Goal: Task Accomplishment & Management: Use online tool/utility

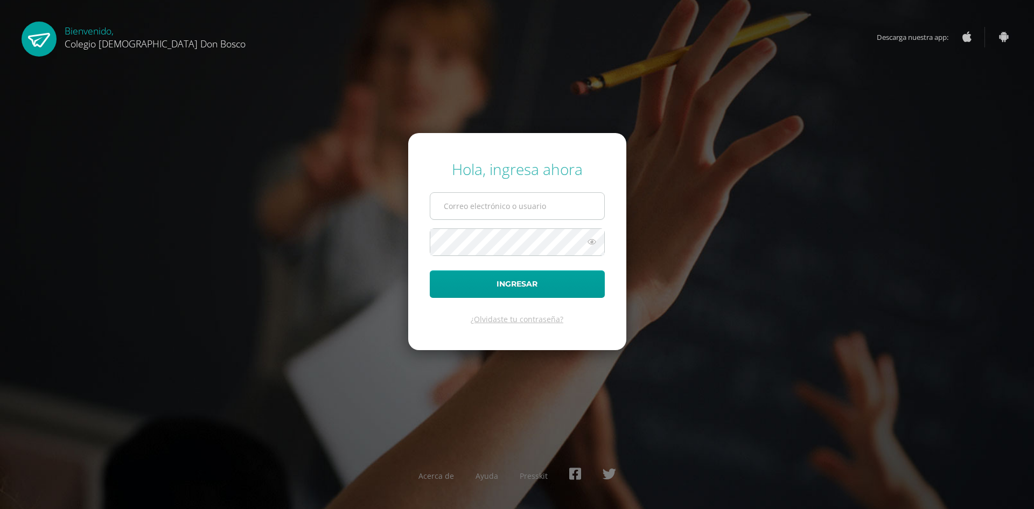
click at [484, 207] on input "text" at bounding box center [517, 206] width 174 height 26
type input "i.mejia6ddb@gmail.com"
click at [430, 270] on button "Ingresar" at bounding box center [517, 283] width 175 height 27
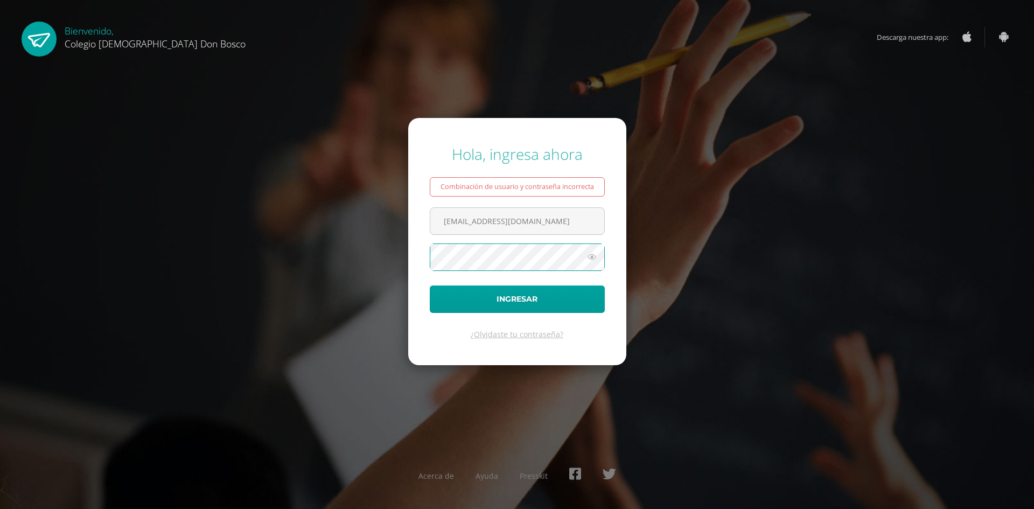
click at [430, 286] on button "Ingresar" at bounding box center [517, 299] width 175 height 27
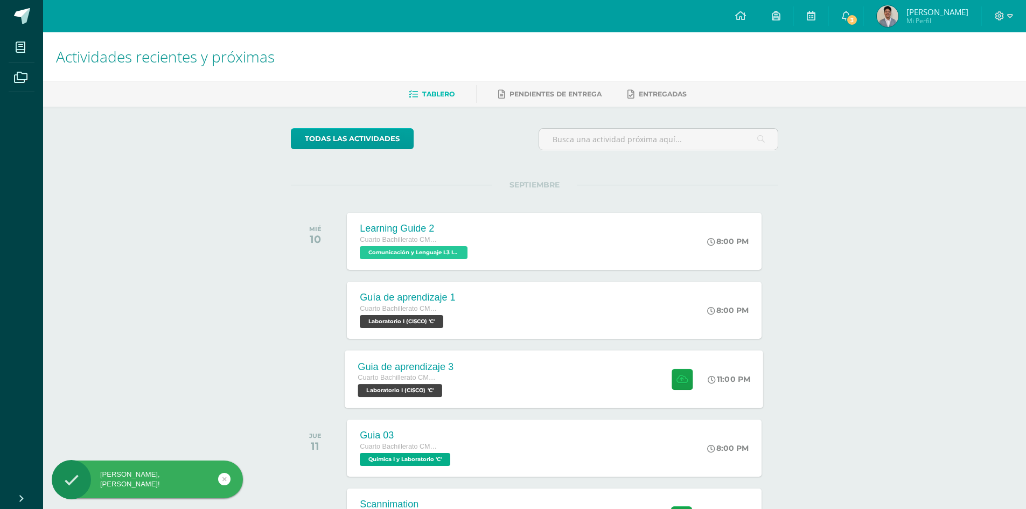
click at [690, 402] on div at bounding box center [680, 379] width 53 height 58
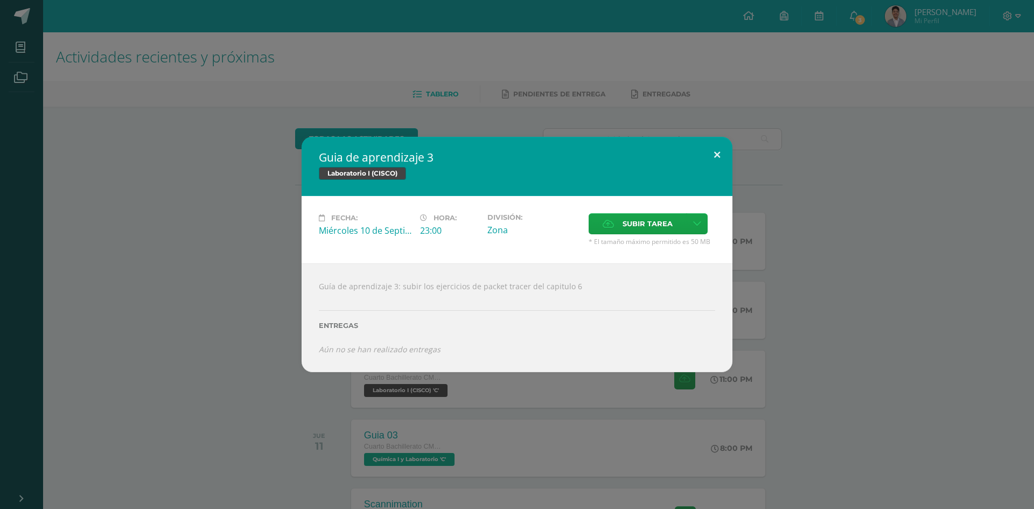
click at [714, 151] on button at bounding box center [717, 155] width 31 height 37
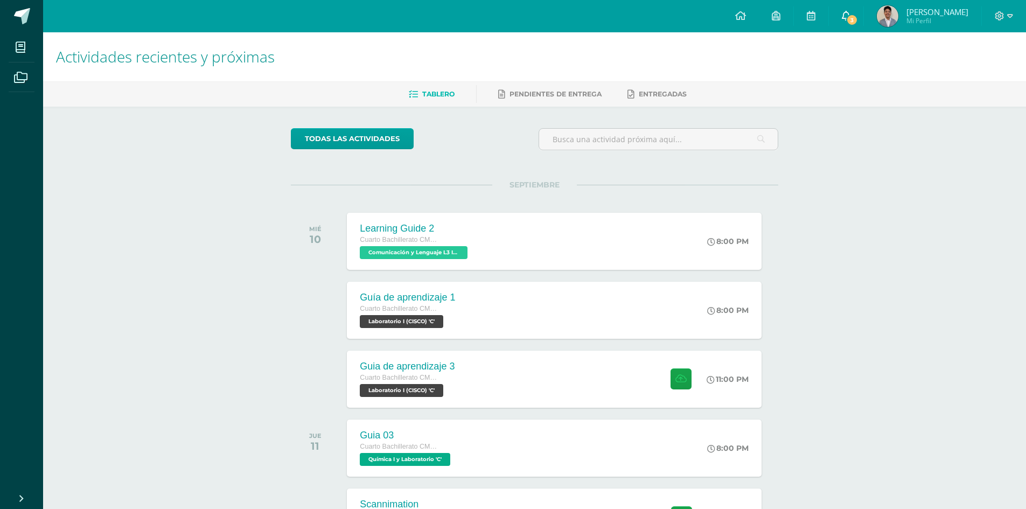
click at [850, 20] on icon at bounding box center [846, 16] width 9 height 10
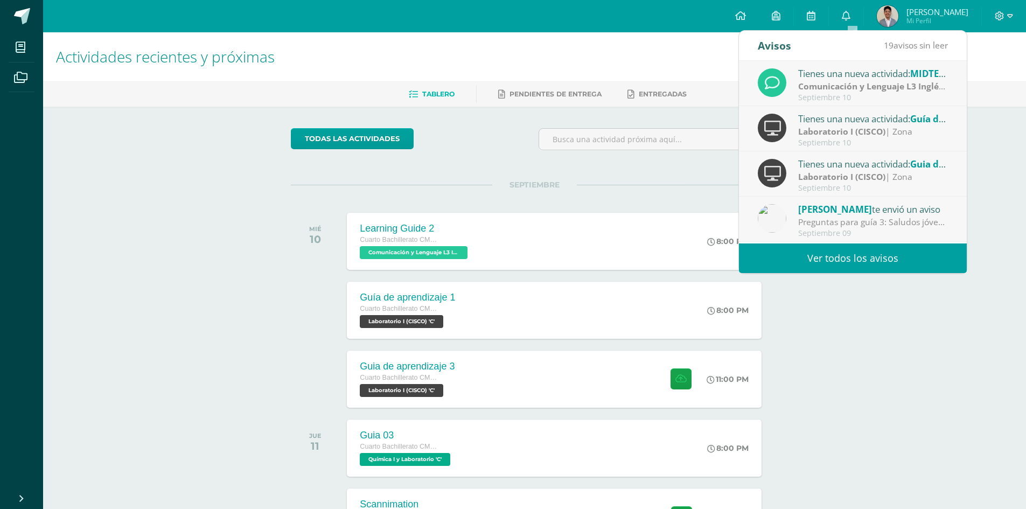
click at [857, 79] on div "Tienes una nueva actividad: MIDTERM UNIT 4" at bounding box center [873, 73] width 150 height 14
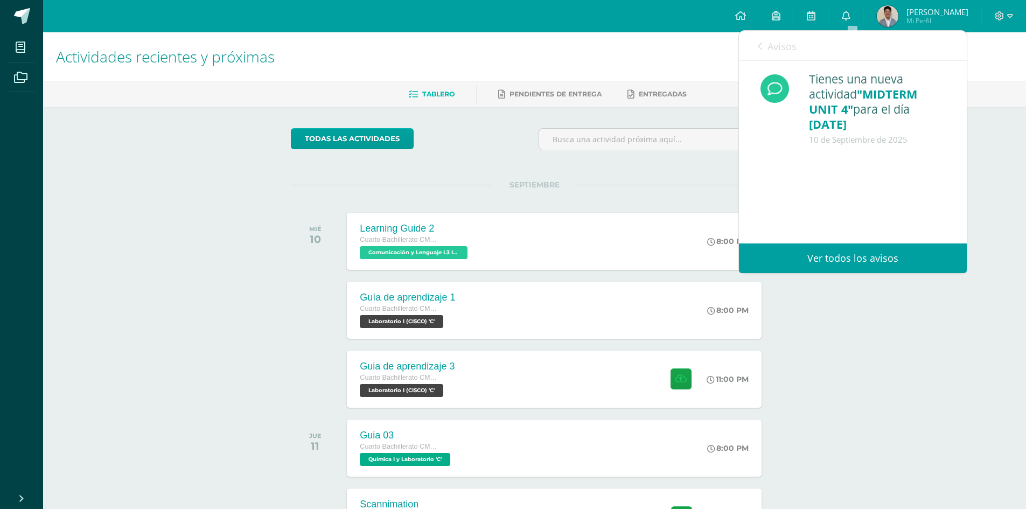
click at [759, 61] on link "Avisos" at bounding box center [777, 46] width 39 height 31
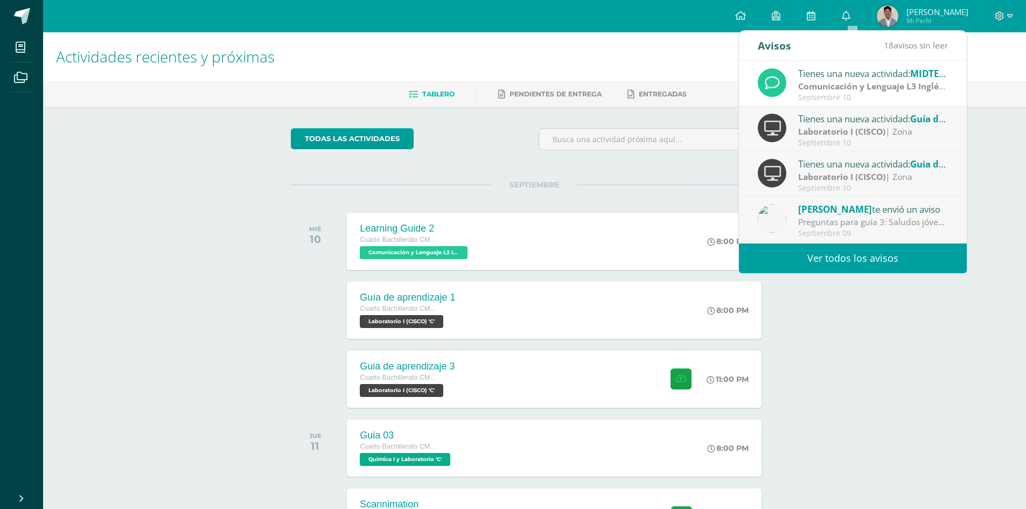
click at [823, 130] on strong "Laboratorio I (CISCO)" at bounding box center [841, 132] width 87 height 12
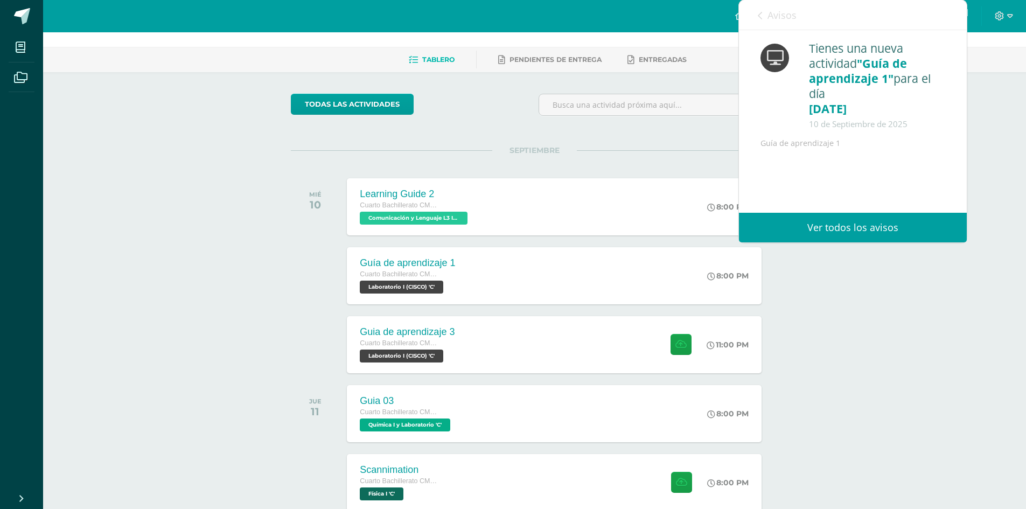
scroll to position [54, 0]
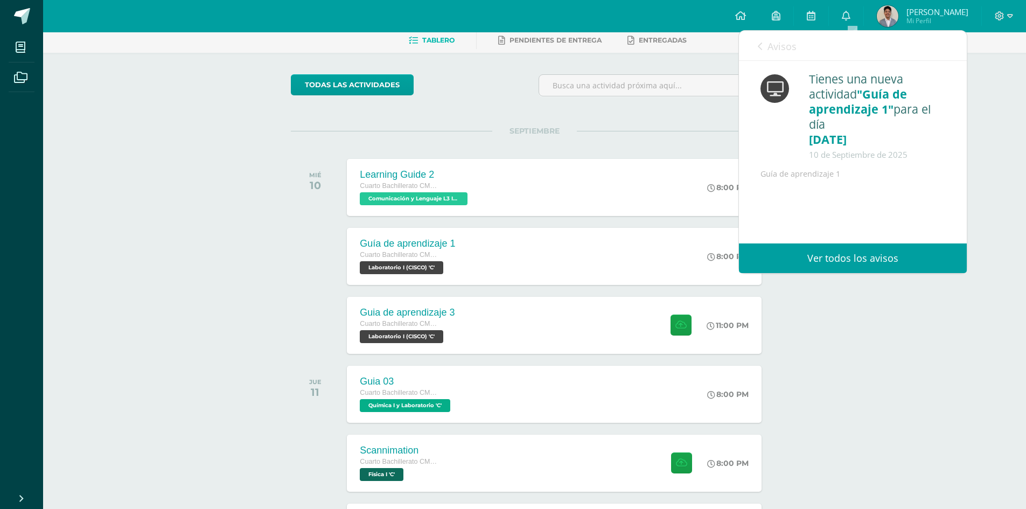
click at [786, 49] on span "Avisos" at bounding box center [782, 46] width 29 height 13
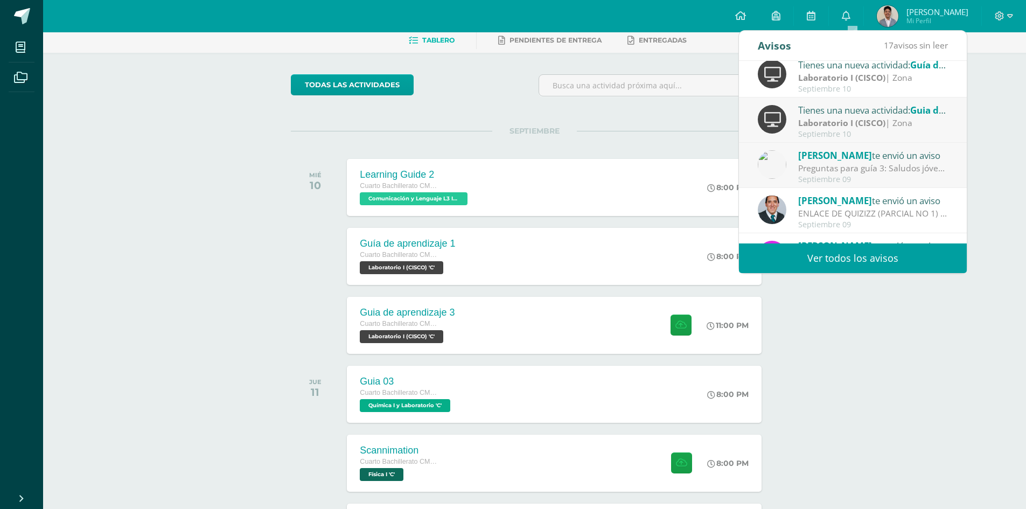
click at [907, 122] on div "Laboratorio I (CISCO) | Zona" at bounding box center [873, 123] width 150 height 12
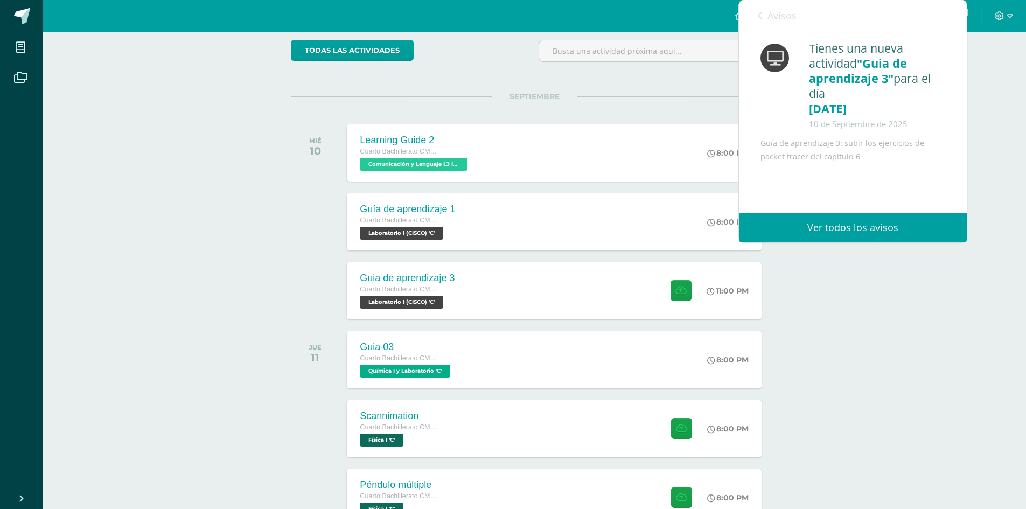
scroll to position [108, 0]
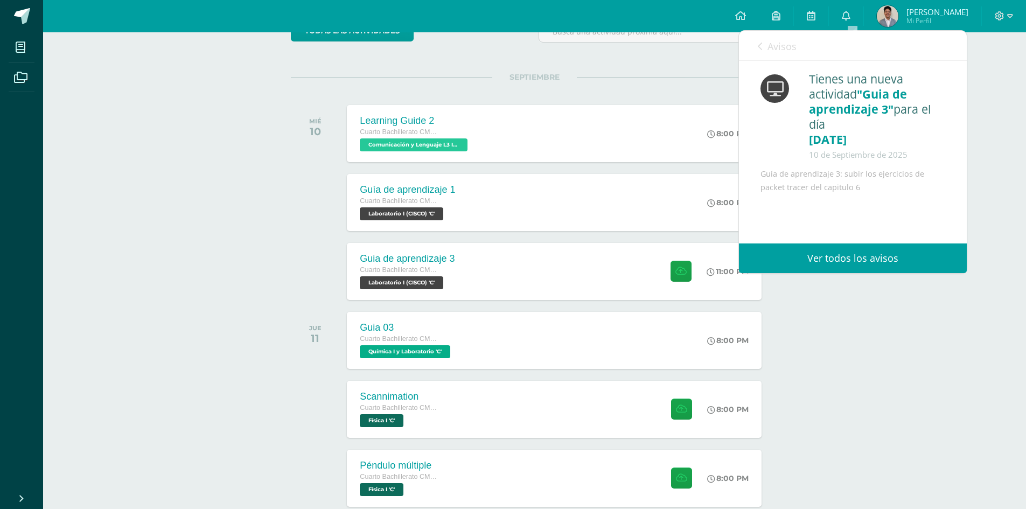
click at [778, 51] on span "Avisos" at bounding box center [782, 46] width 29 height 13
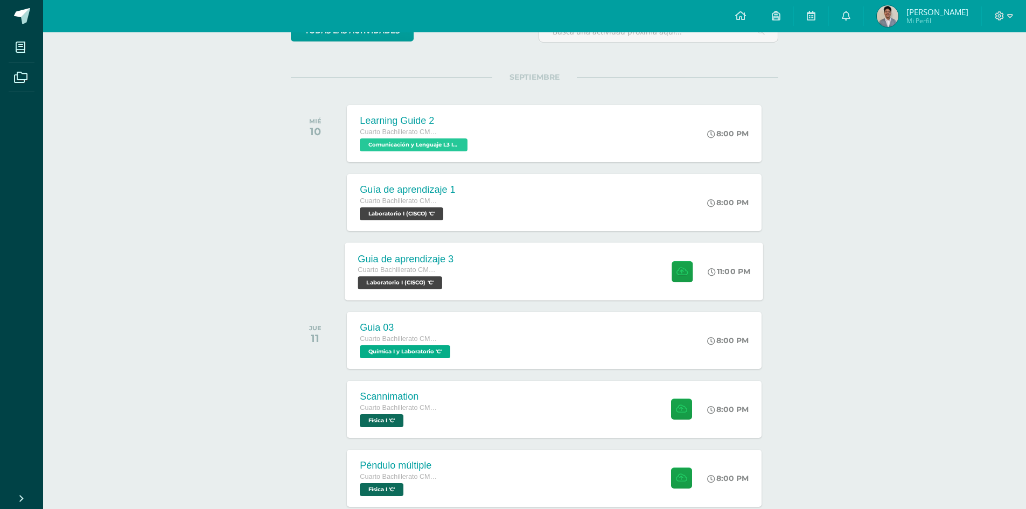
click at [609, 263] on div "Guia de aprendizaje 3 Cuarto Bachillerato CMP Bachillerato en CCLL con Orientac…" at bounding box center [554, 271] width 419 height 58
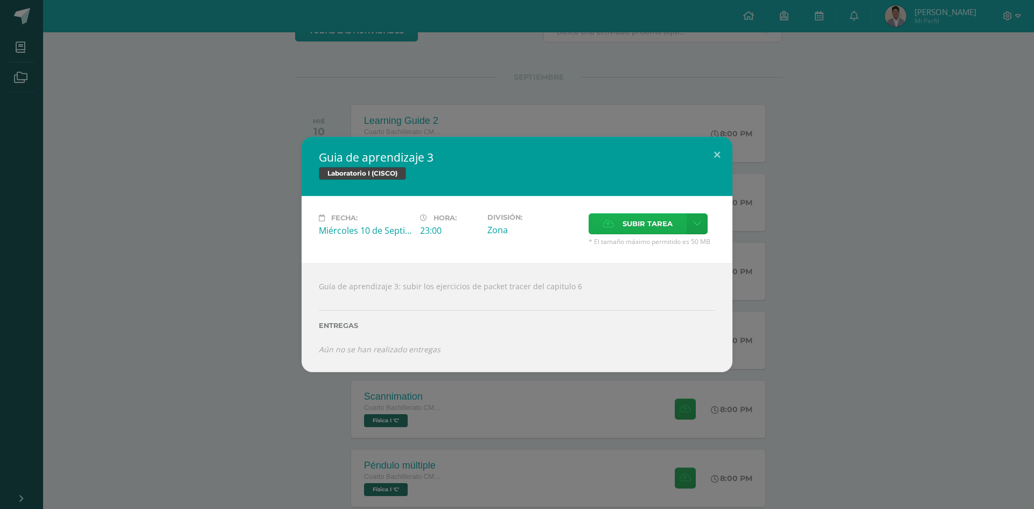
click at [620, 223] on label "Subir tarea" at bounding box center [638, 223] width 98 height 21
click at [0, 0] on input "Subir tarea" at bounding box center [0, 0] width 0 height 0
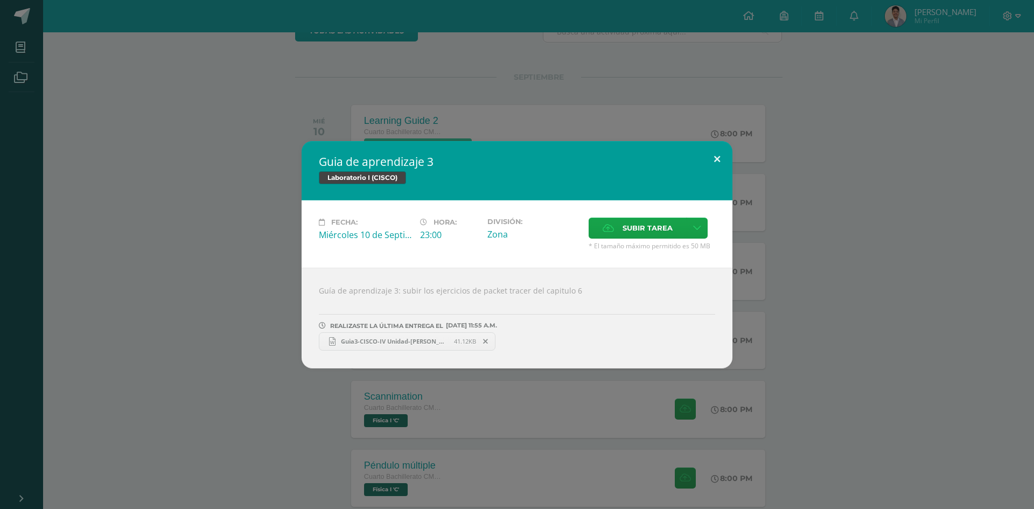
click at [724, 162] on button at bounding box center [717, 159] width 31 height 37
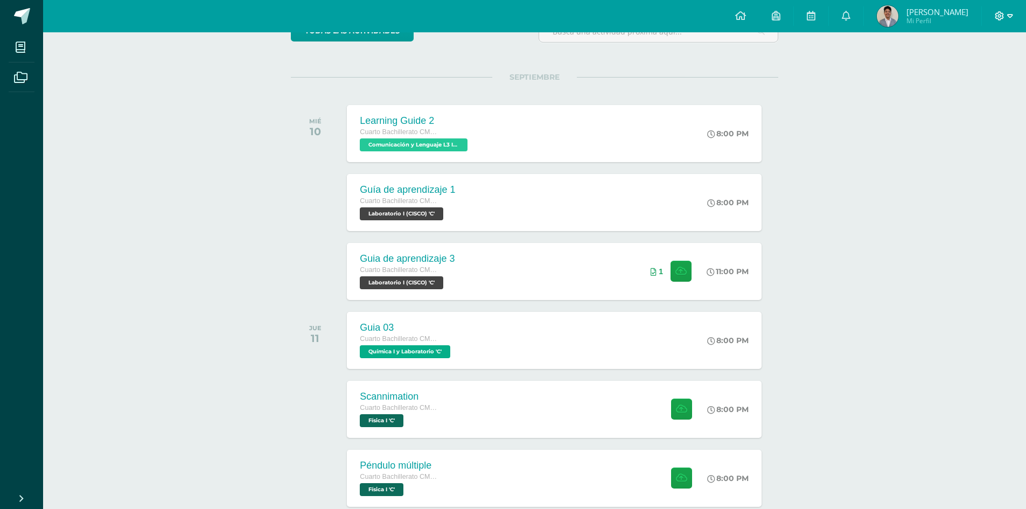
click at [1009, 17] on icon at bounding box center [1011, 16] width 6 height 10
click at [987, 73] on span "Cerrar sesión" at bounding box center [977, 73] width 48 height 10
